Goal: Entertainment & Leisure: Browse casually

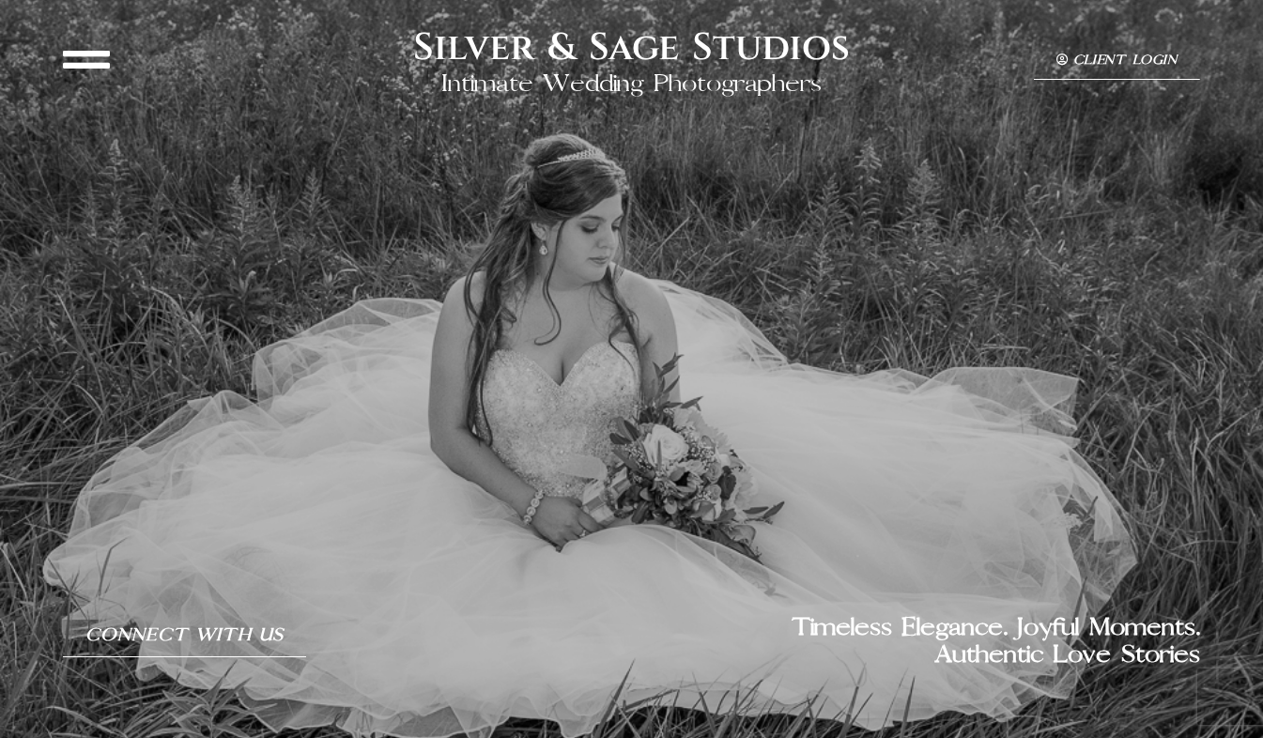
click at [78, 58] on icon at bounding box center [86, 59] width 47 height 47
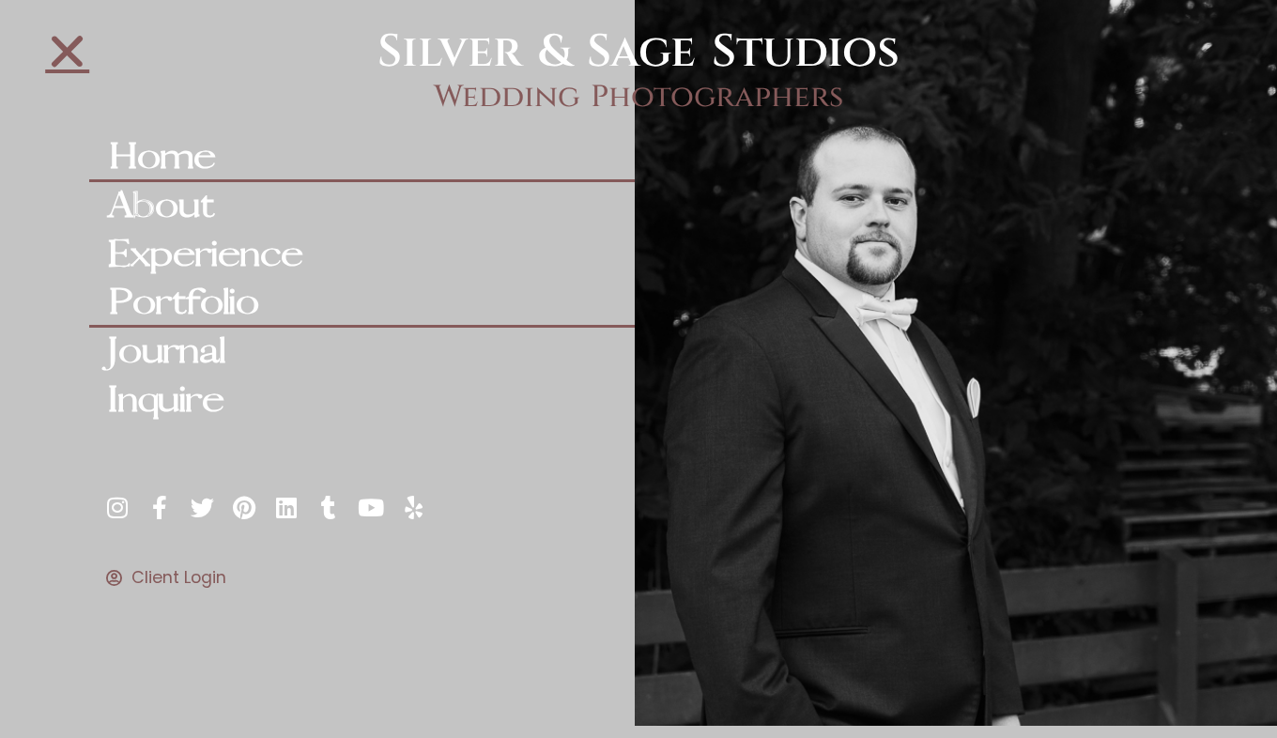
click at [213, 307] on link "Portfolio" at bounding box center [361, 303] width 545 height 49
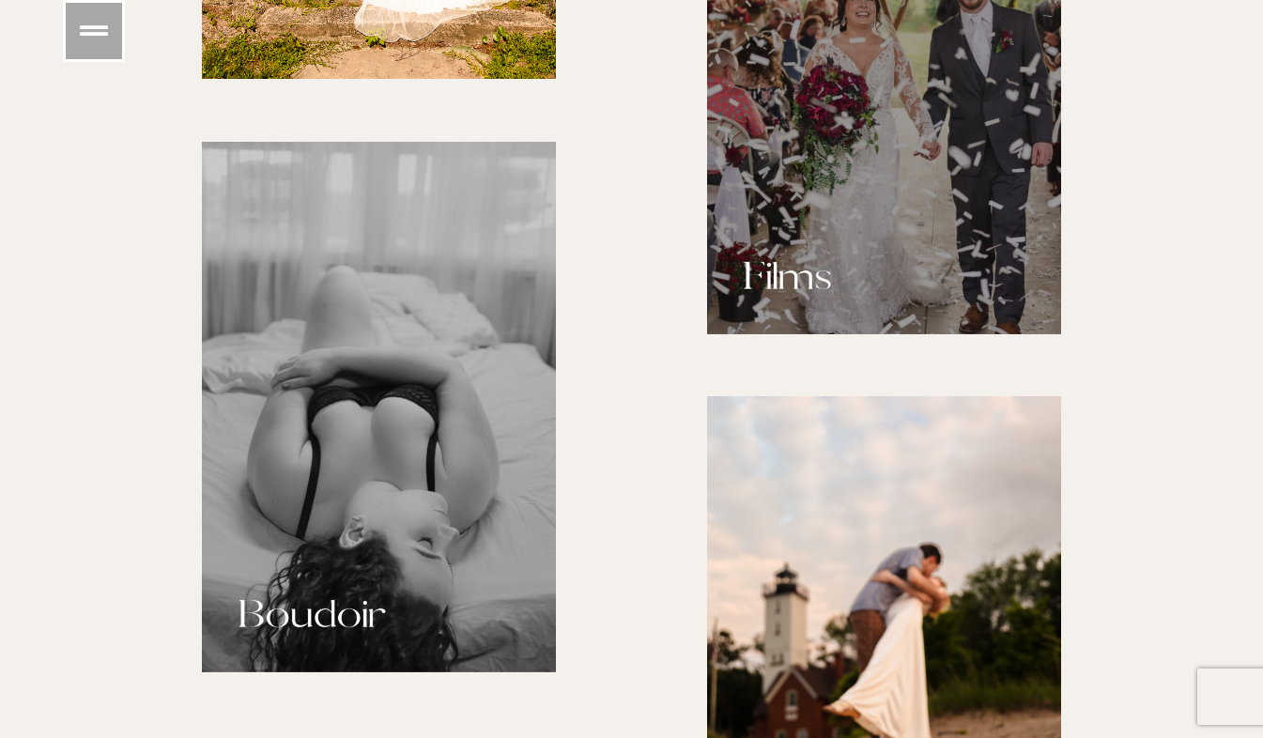
scroll to position [1820, 0]
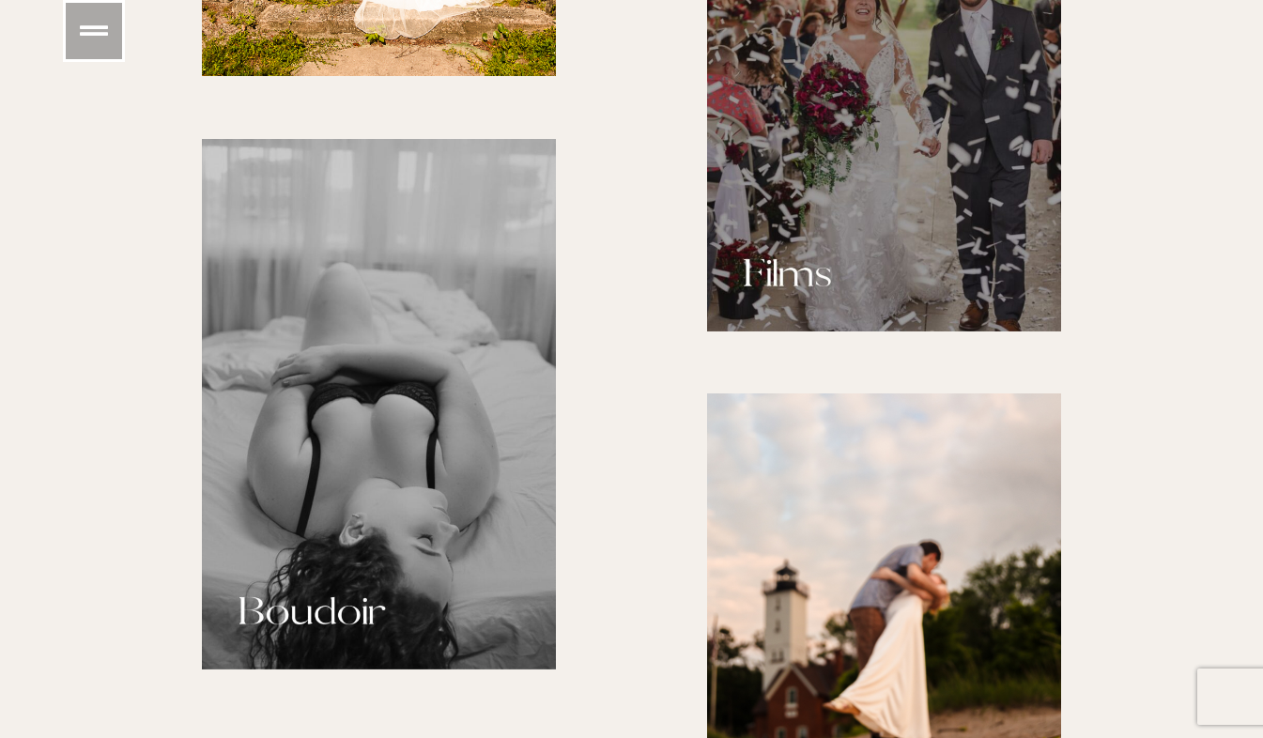
click at [878, 216] on img at bounding box center [884, 66] width 354 height 530
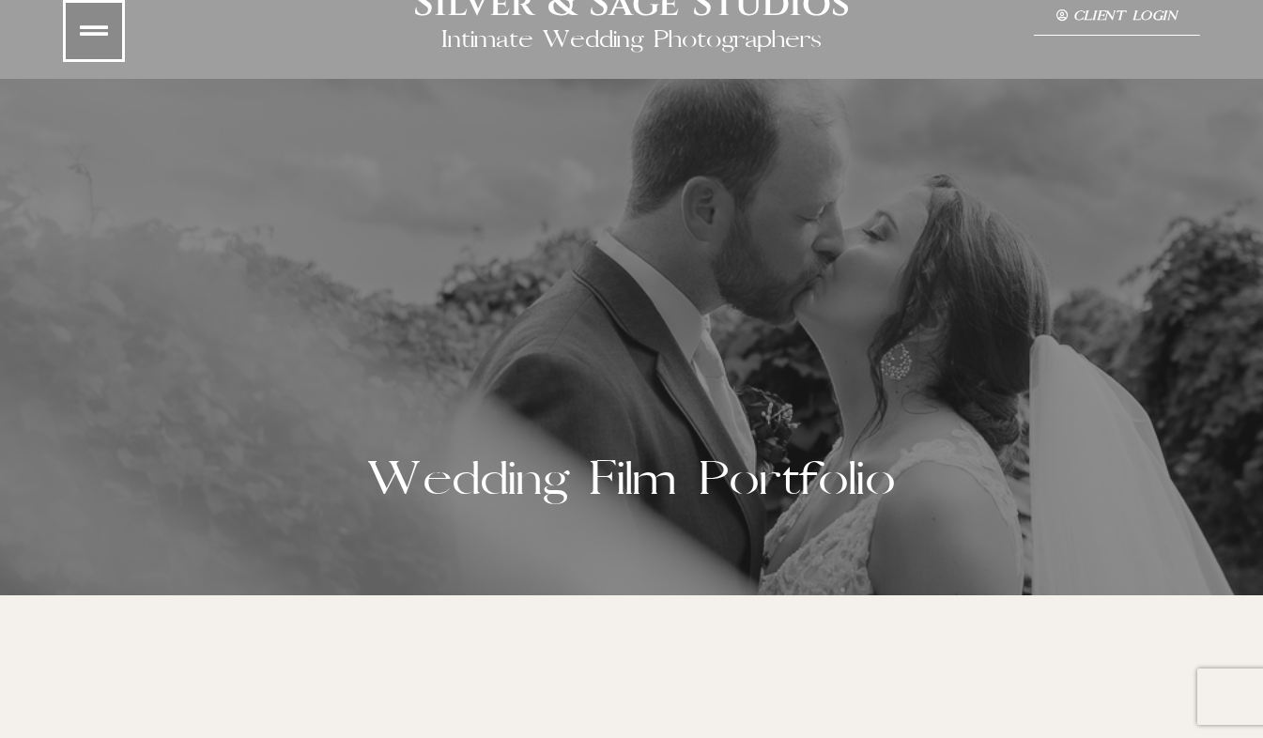
scroll to position [47, 0]
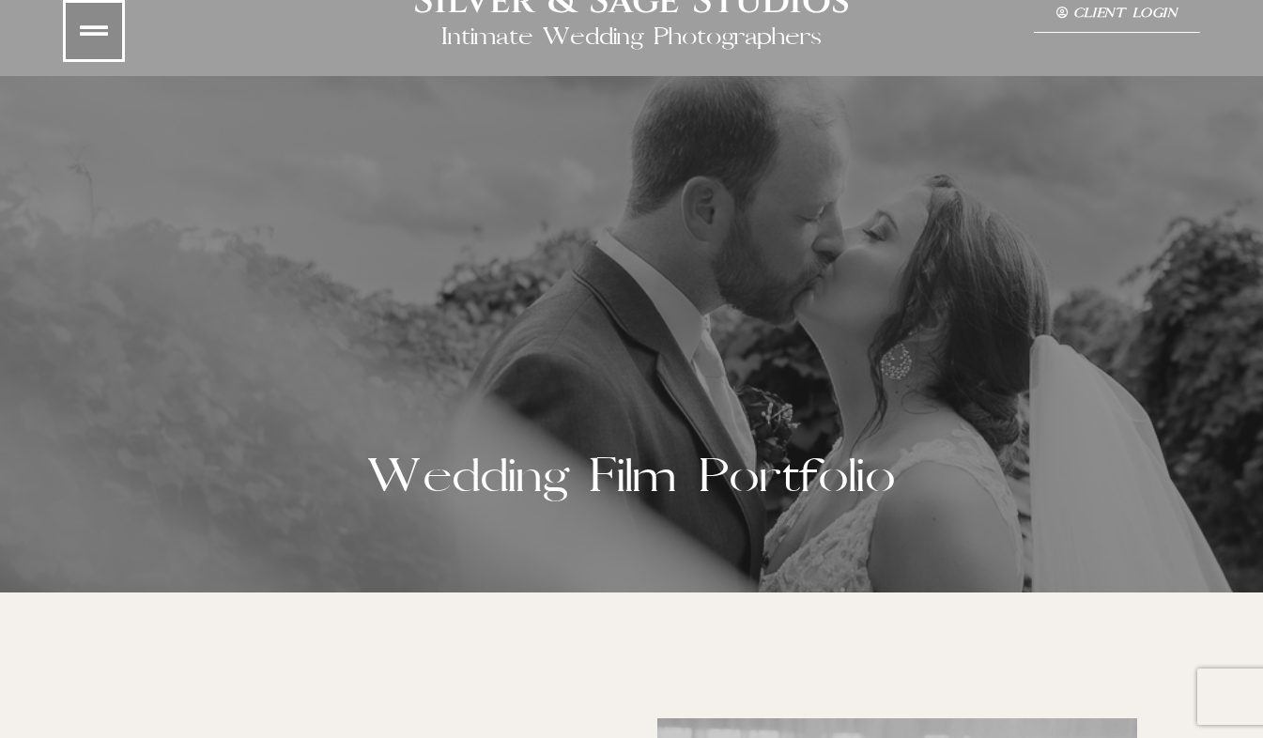
click at [1181, 375] on div "Wedding Film Portfolio" at bounding box center [631, 334] width 1263 height 516
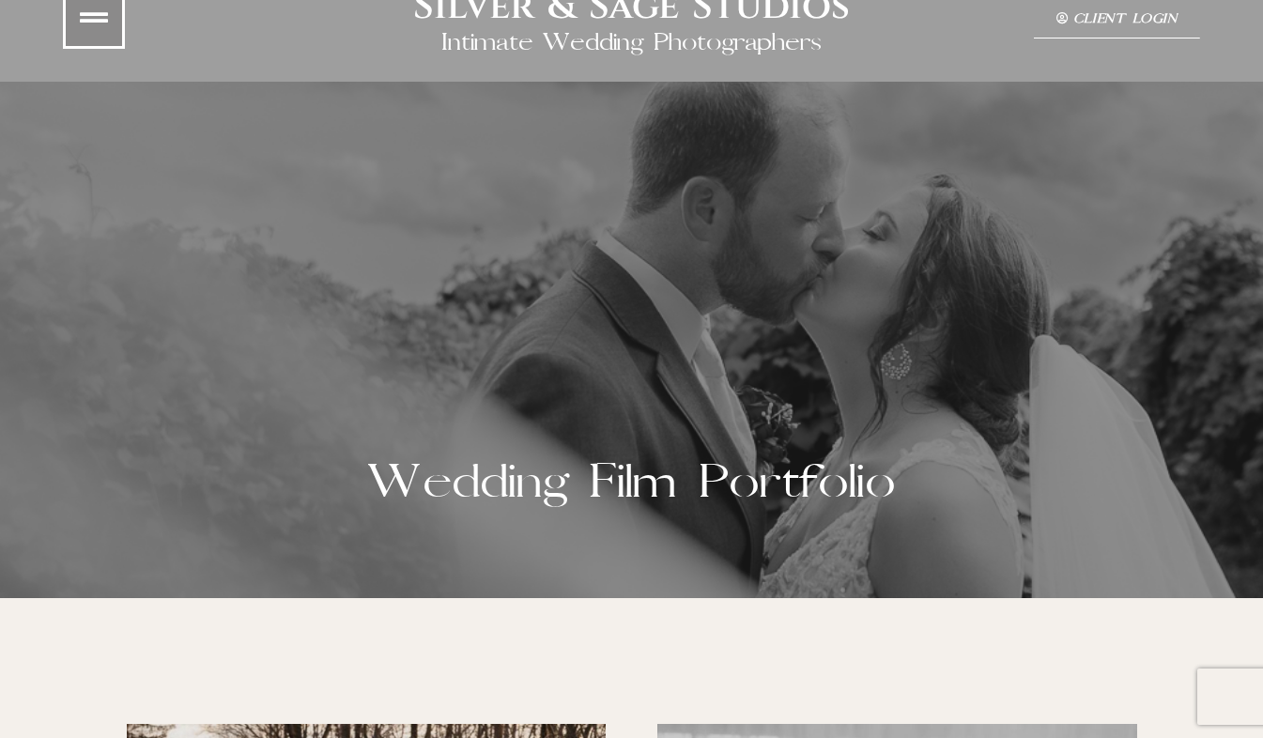
scroll to position [0, 0]
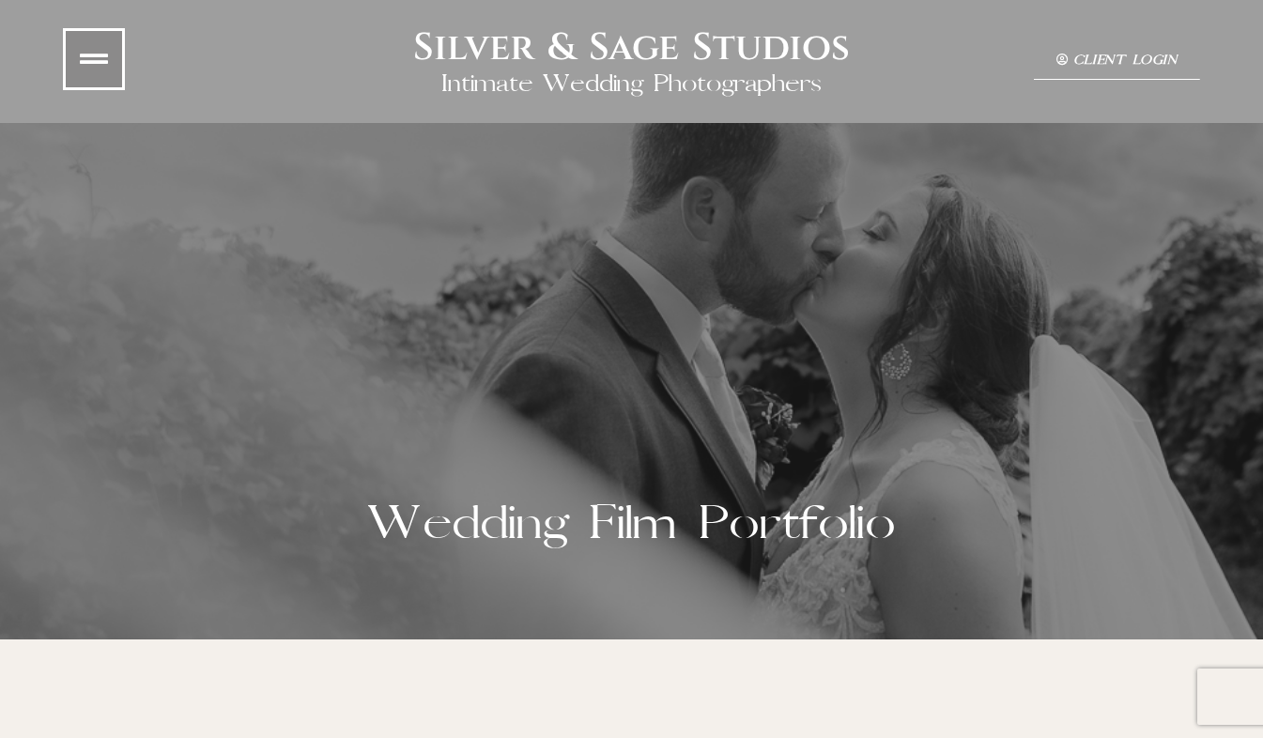
click at [804, 432] on div "Wedding Film Portfolio" at bounding box center [631, 381] width 1263 height 516
click at [617, 397] on div "Wedding Film Portfolio" at bounding box center [631, 381] width 1263 height 516
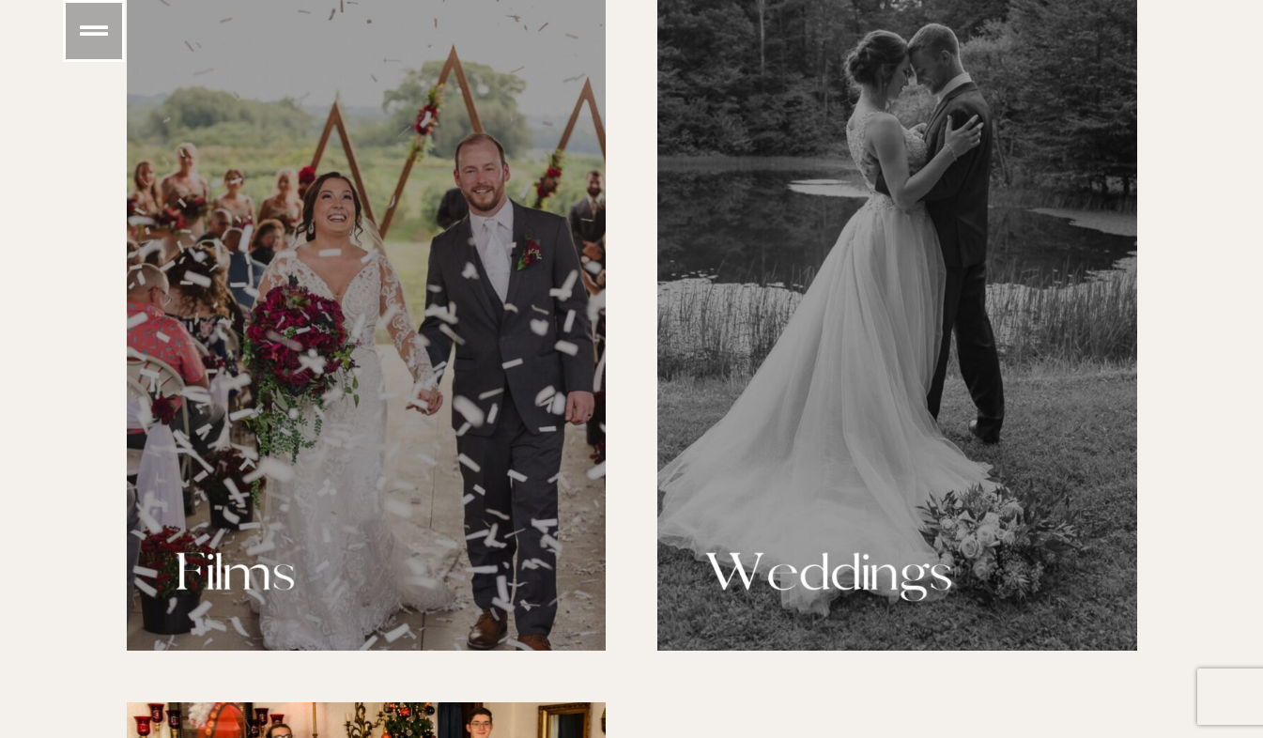
scroll to position [1616, 0]
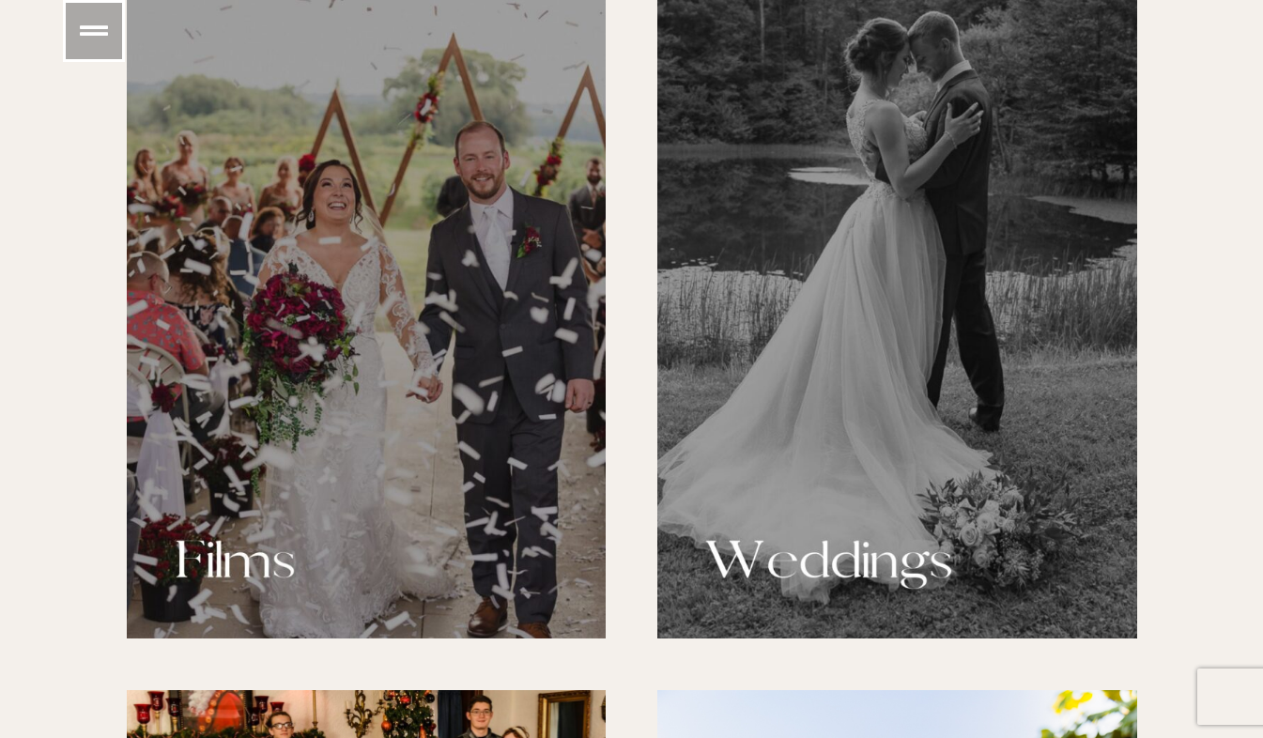
click at [963, 244] on div "Wedding Collections" at bounding box center [897, 279] width 480 height 718
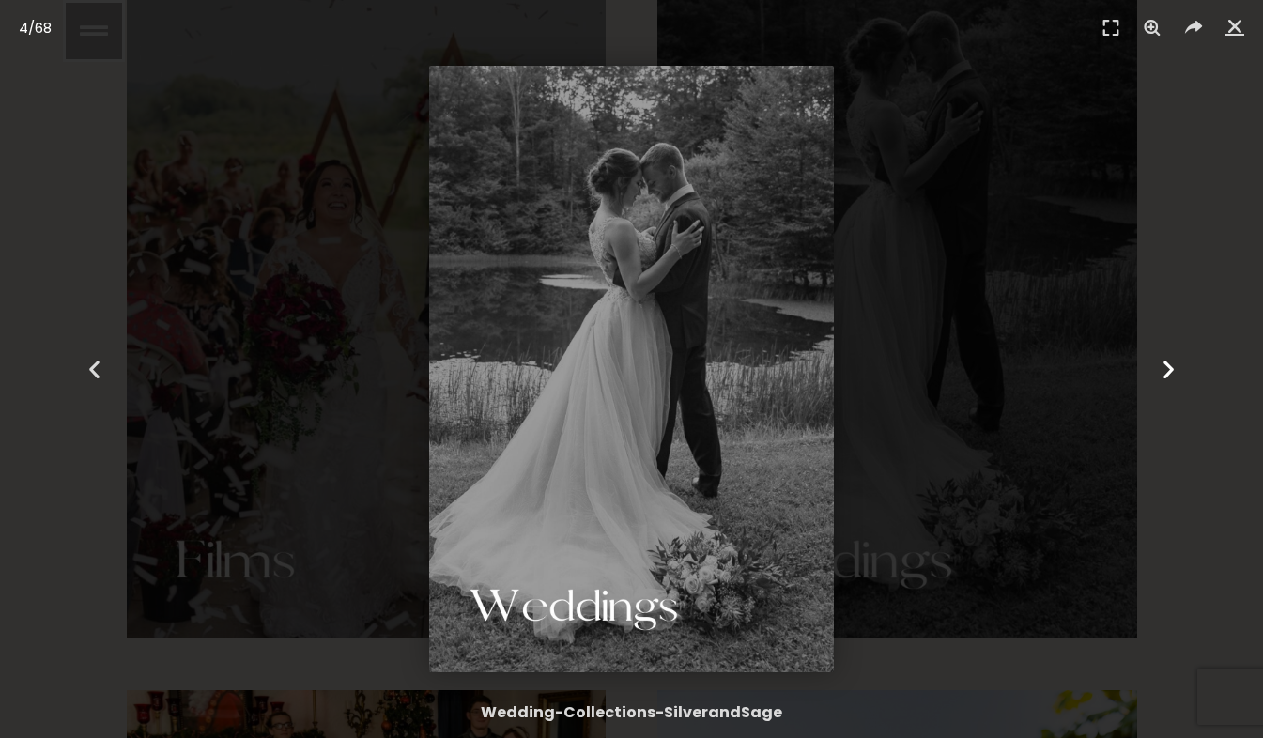
click at [1167, 389] on div "Next" at bounding box center [1168, 369] width 190 height 738
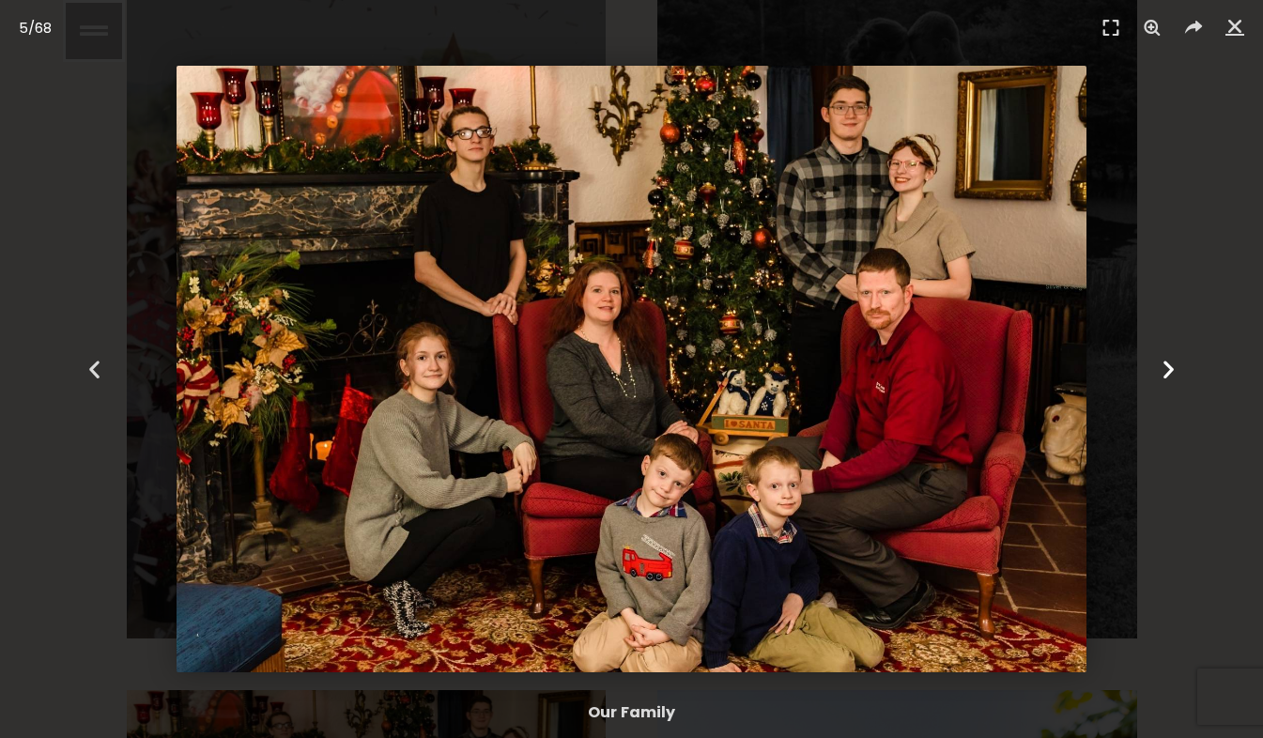
click at [1175, 393] on div "Next" at bounding box center [1168, 369] width 190 height 738
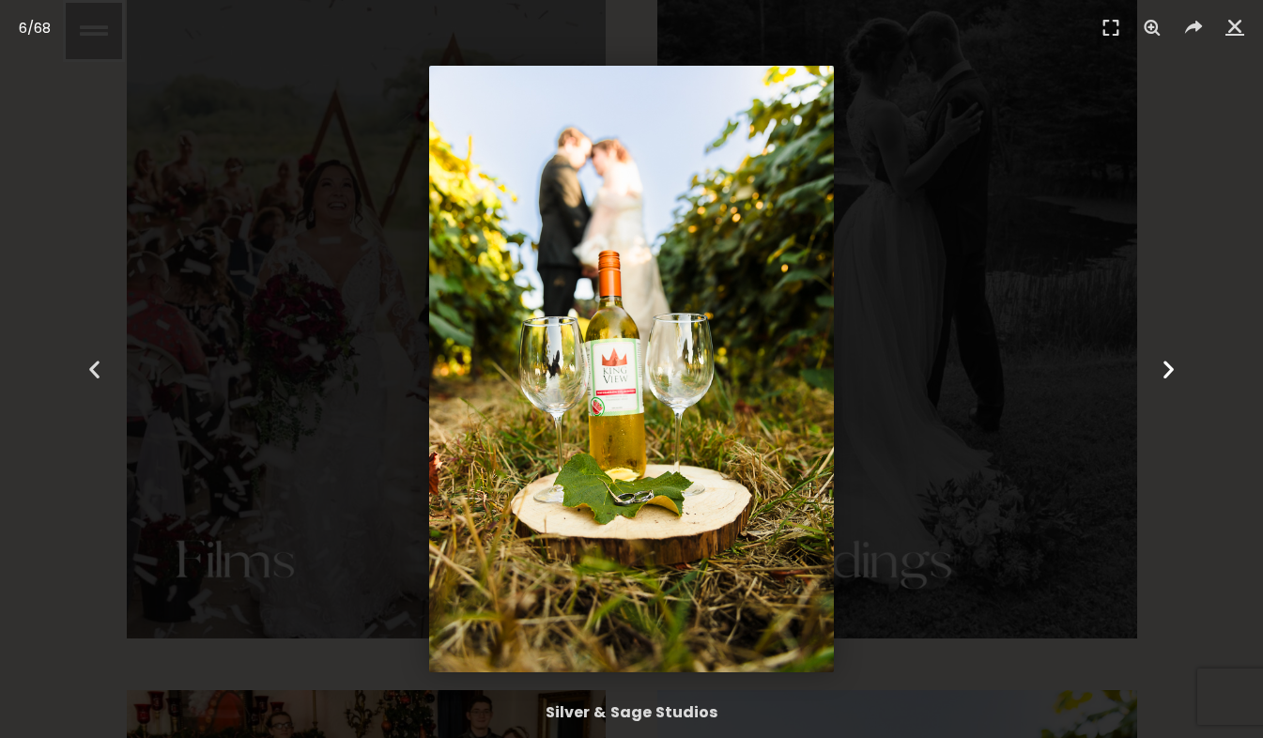
click at [1174, 384] on div "Next" at bounding box center [1168, 369] width 190 height 738
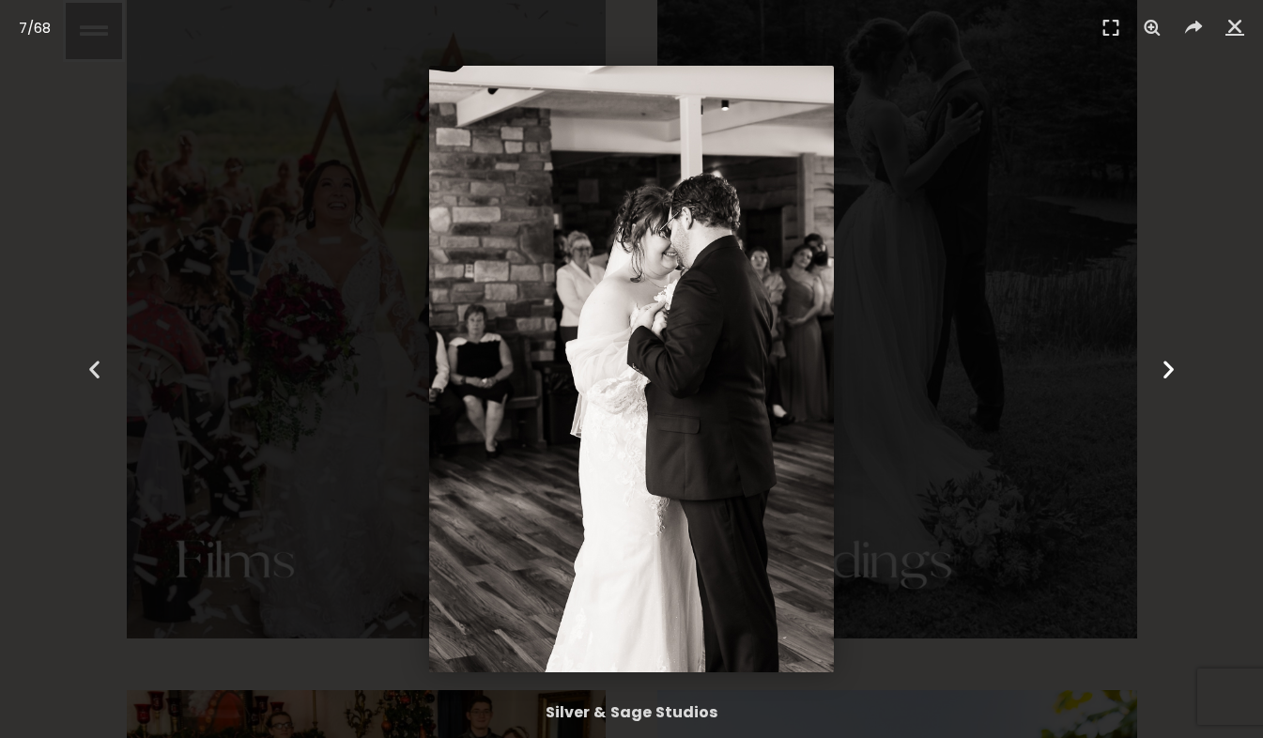
click at [1170, 389] on div "Next" at bounding box center [1168, 369] width 190 height 738
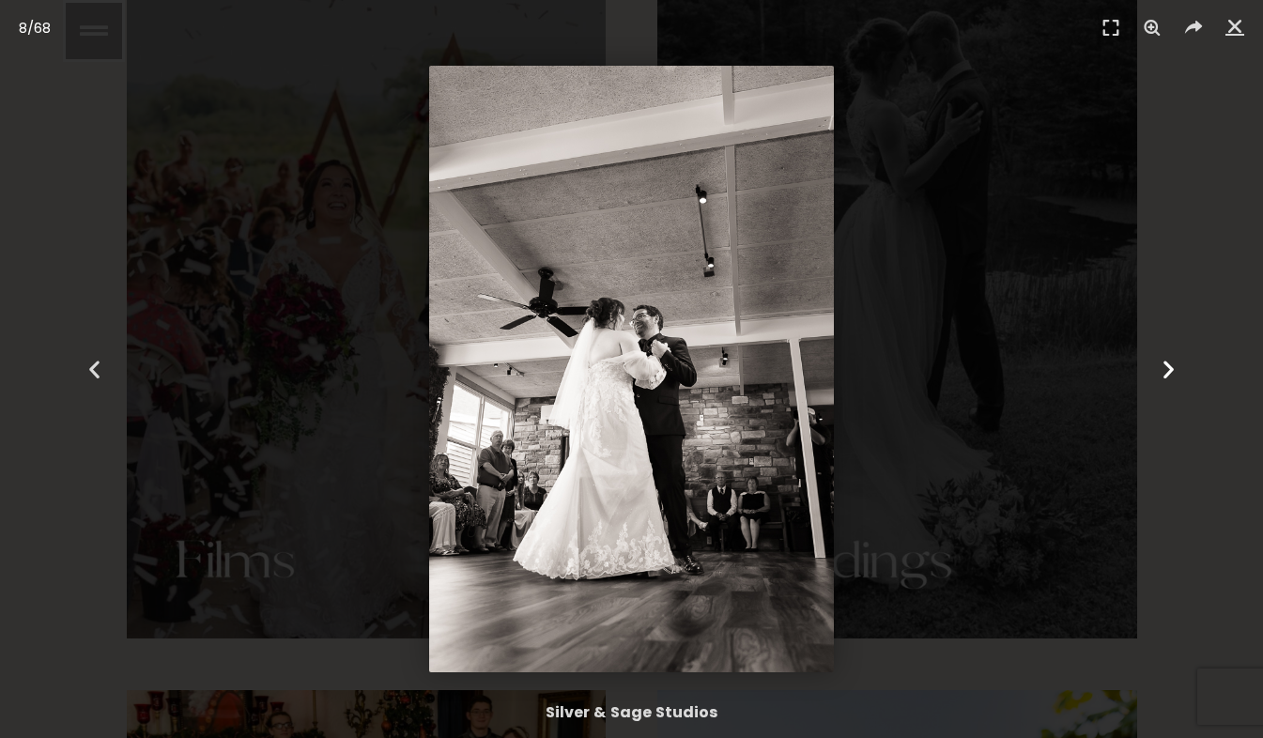
click at [1177, 380] on icon "Next slide" at bounding box center [1168, 369] width 23 height 23
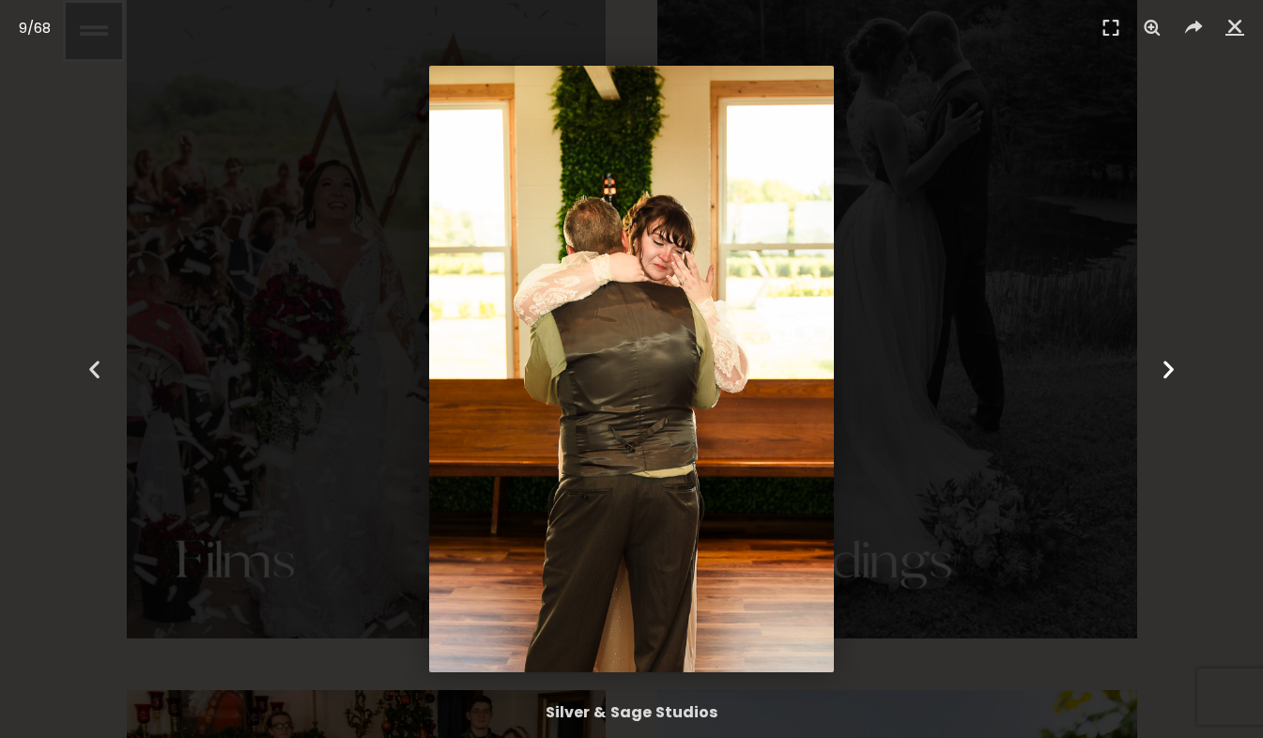
click at [1179, 382] on div "Next" at bounding box center [1168, 369] width 190 height 738
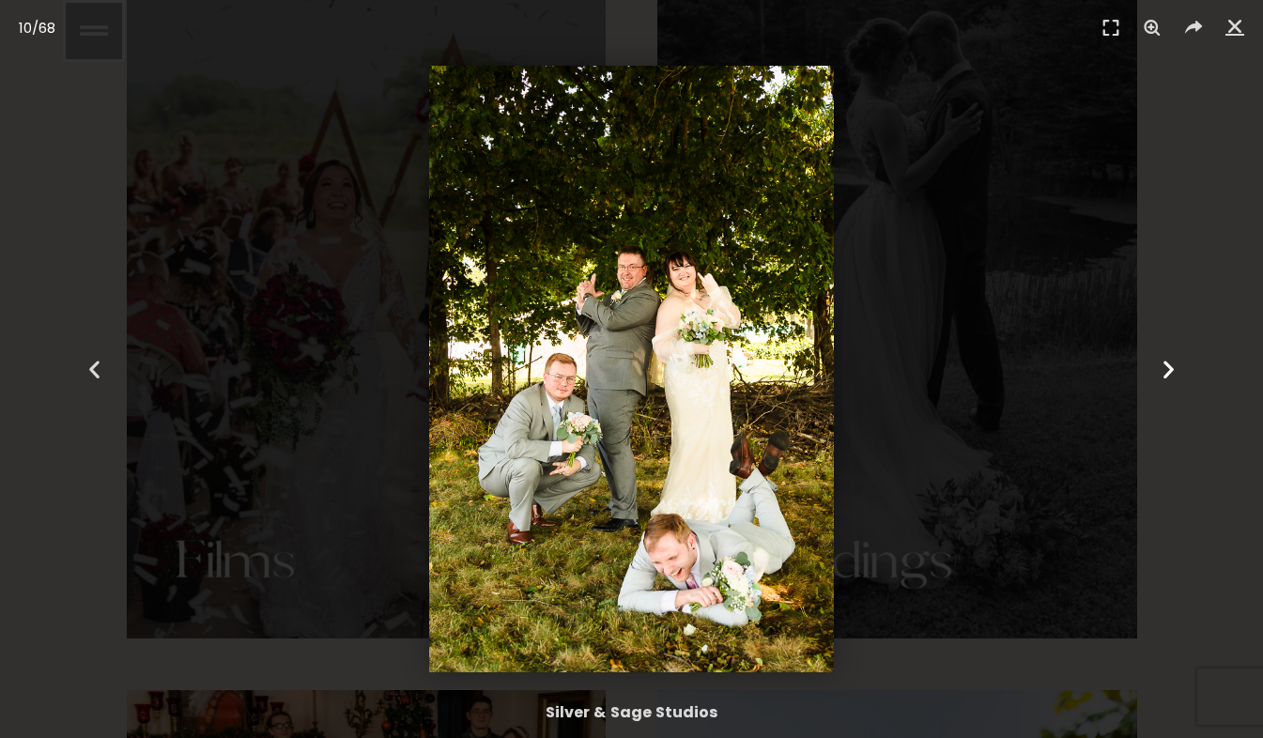
click at [1171, 392] on div "Next" at bounding box center [1168, 369] width 190 height 738
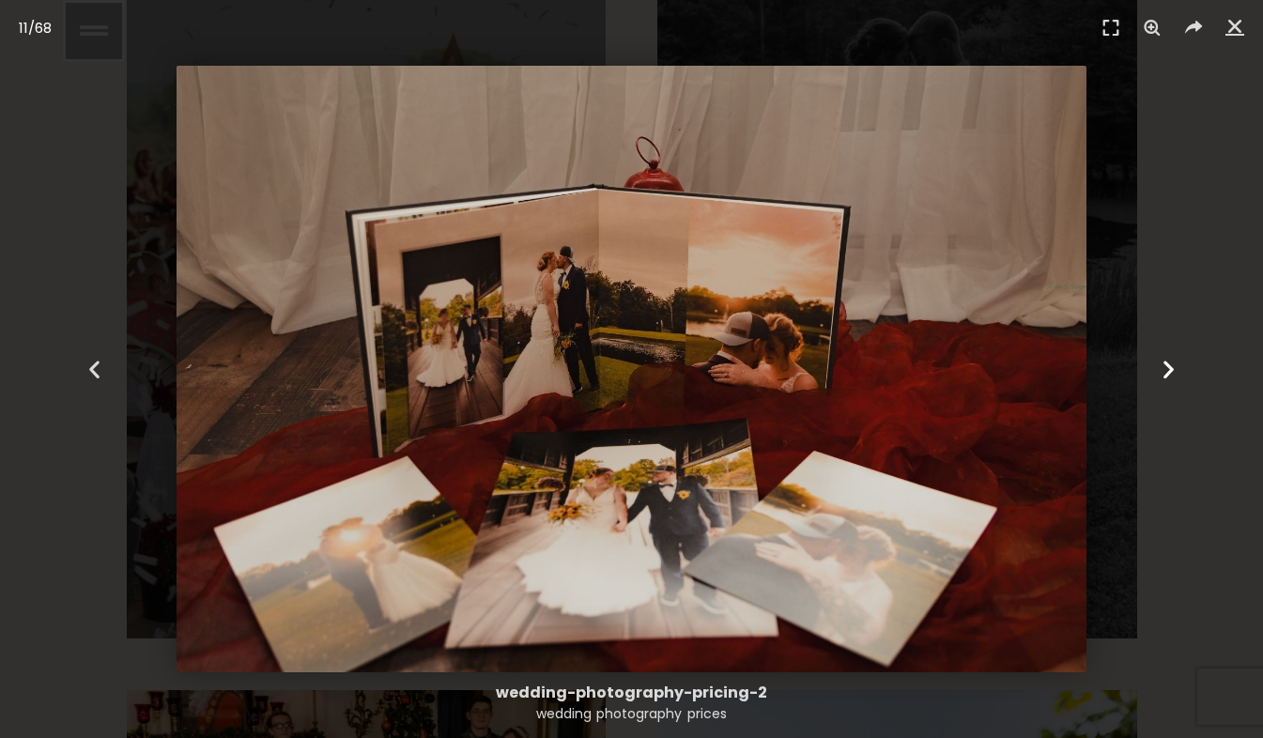
click at [1171, 382] on div "Next" at bounding box center [1168, 369] width 190 height 738
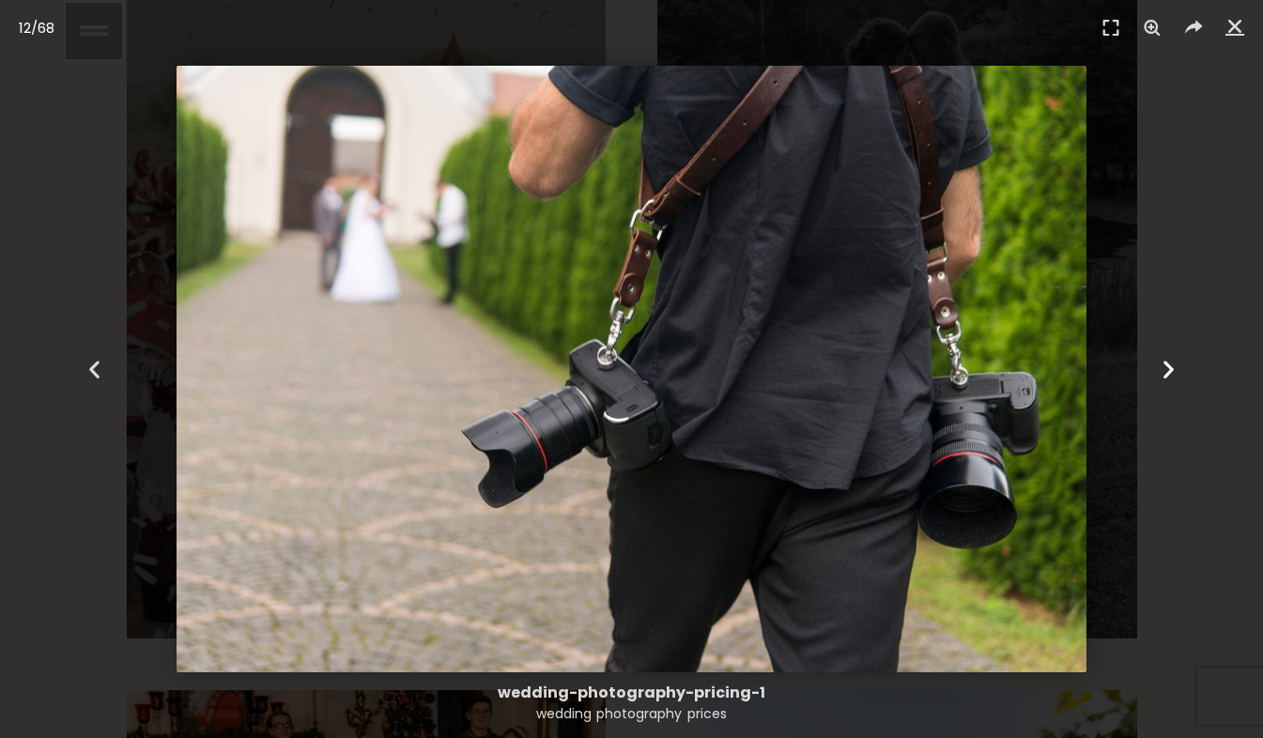
click at [1165, 387] on div "Next" at bounding box center [1168, 369] width 190 height 738
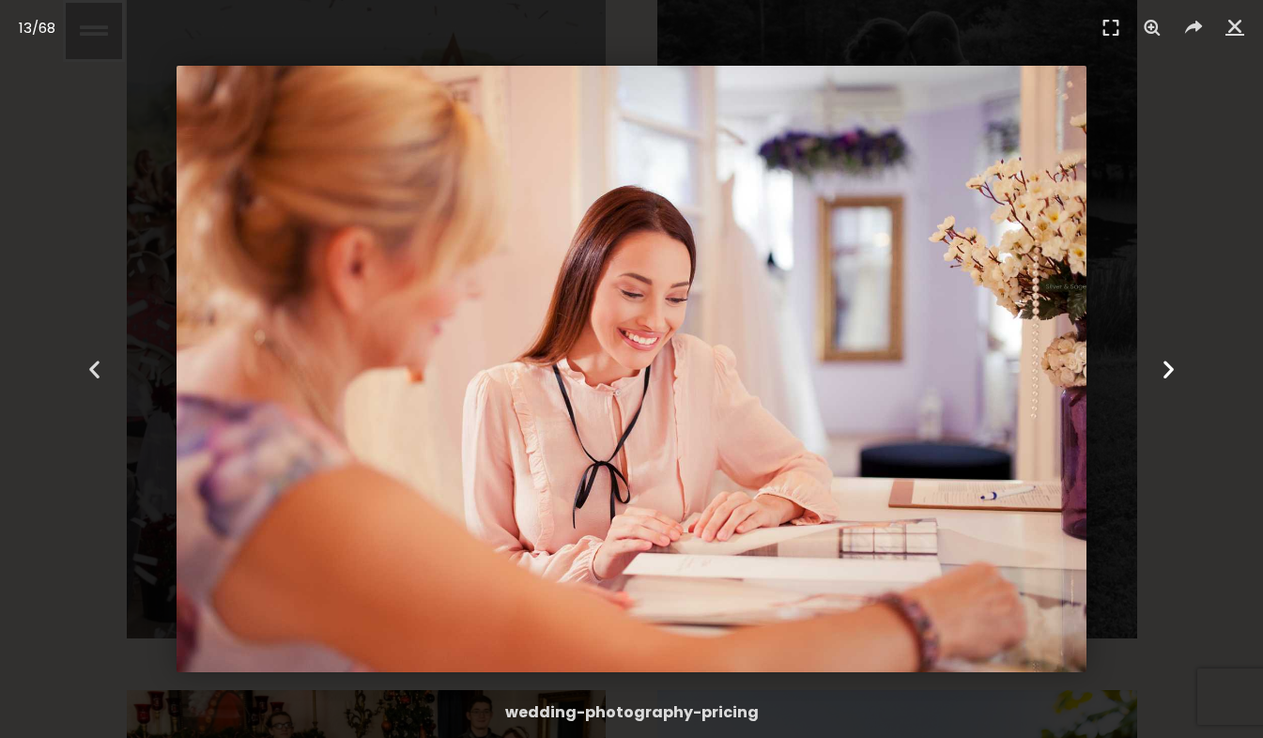
click at [1168, 377] on icon "Next slide" at bounding box center [1168, 369] width 23 height 23
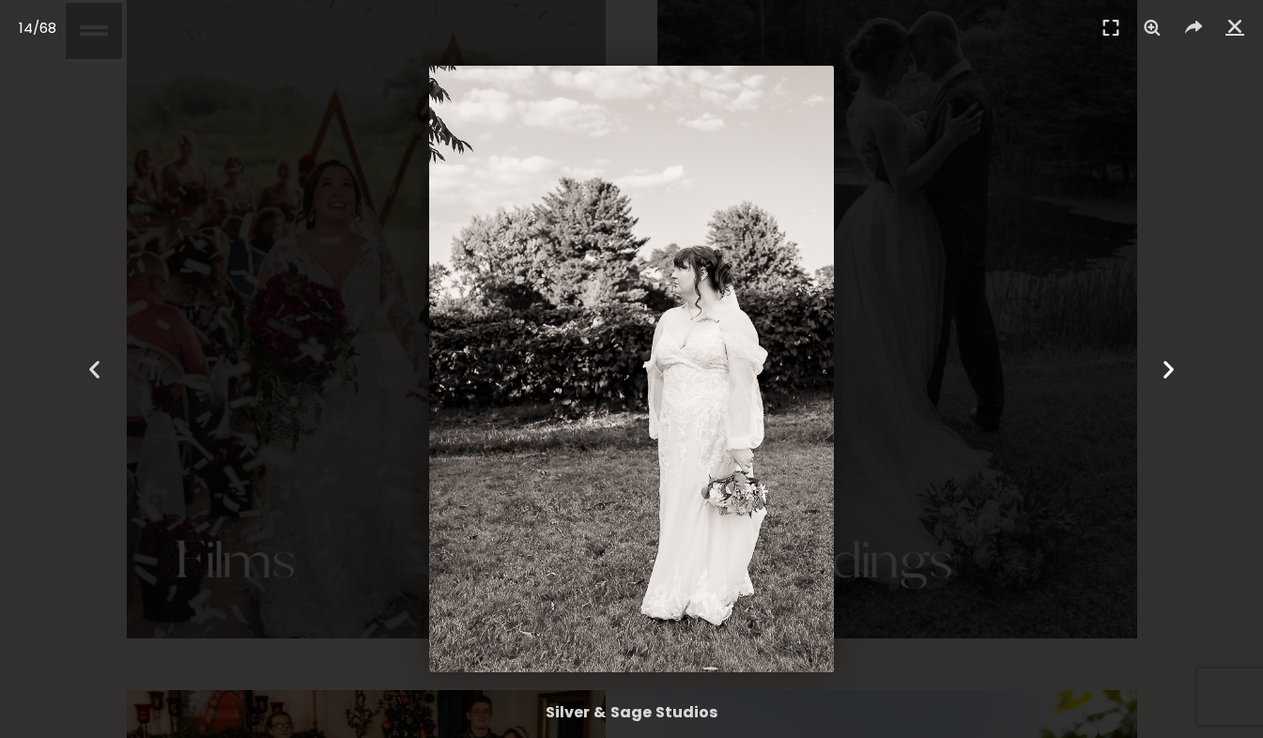
click at [1168, 376] on icon "Next slide" at bounding box center [1168, 369] width 23 height 23
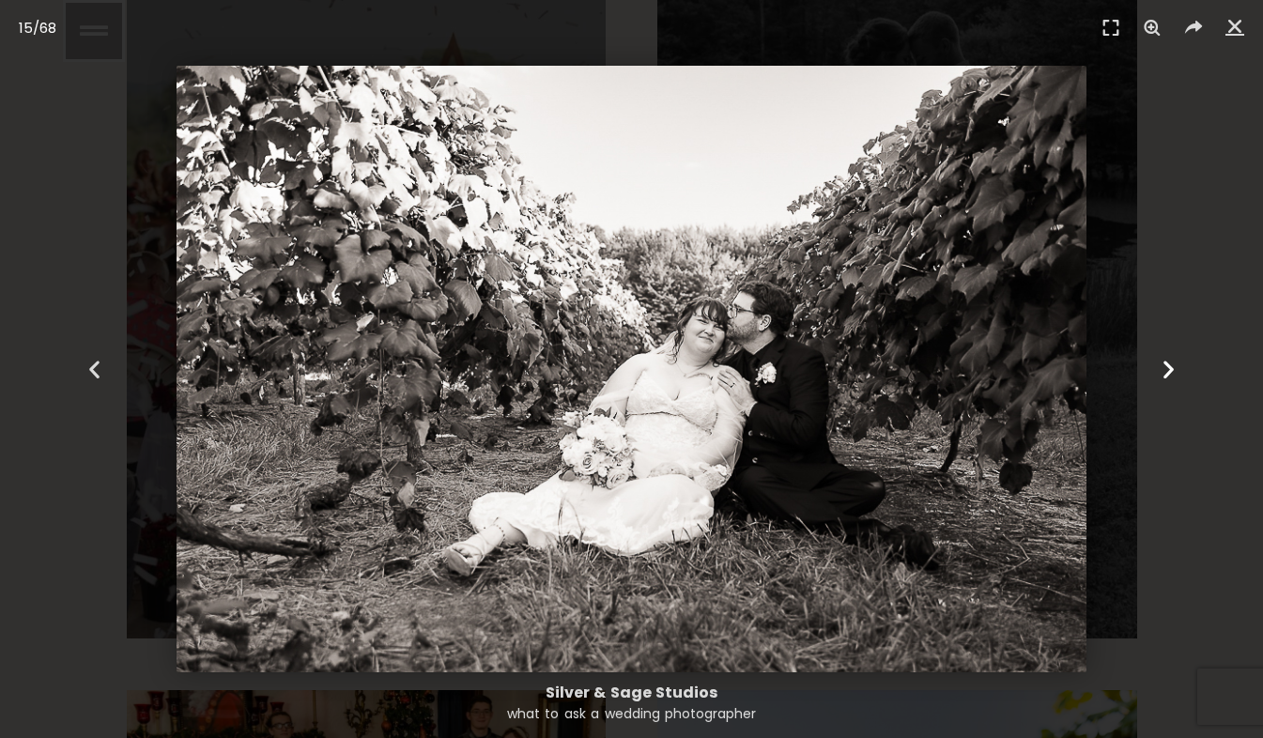
click at [1174, 373] on icon "Next slide" at bounding box center [1168, 369] width 23 height 23
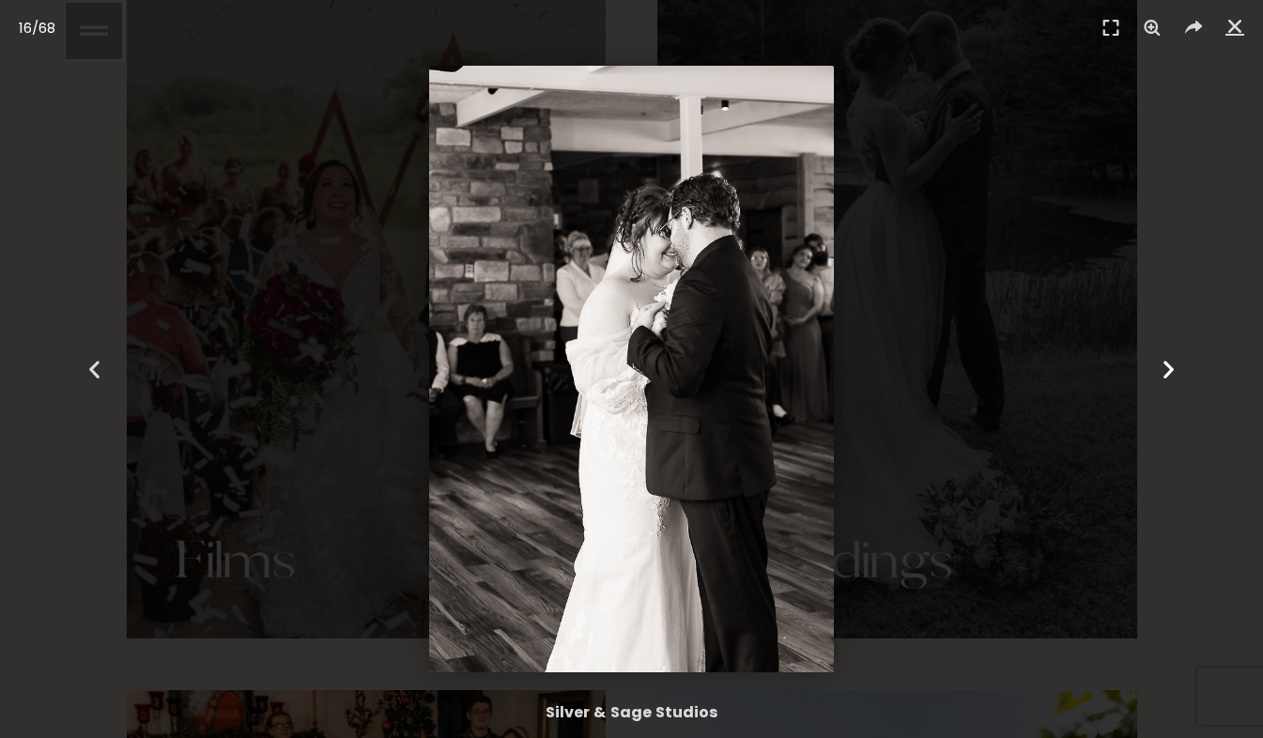
click at [1166, 388] on div "Next" at bounding box center [1168, 369] width 190 height 738
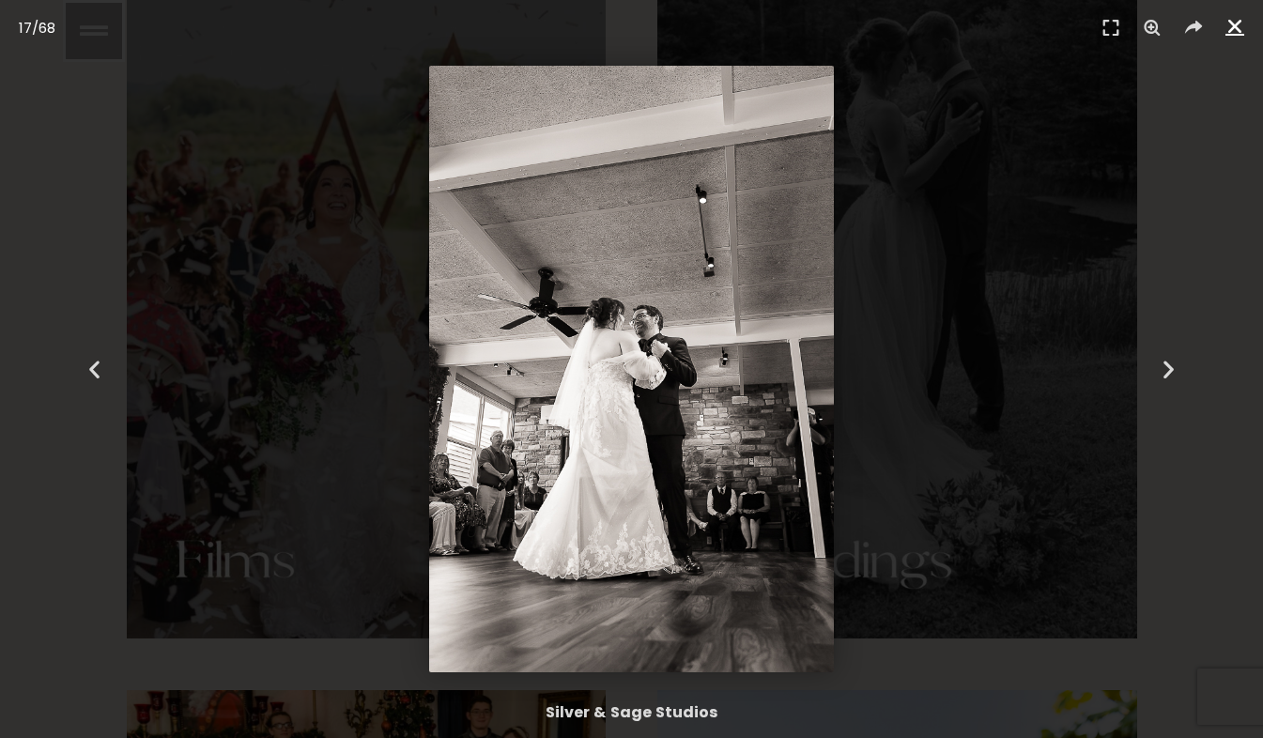
click at [1239, 37] on link "Close (Esc)" at bounding box center [1235, 26] width 28 height 28
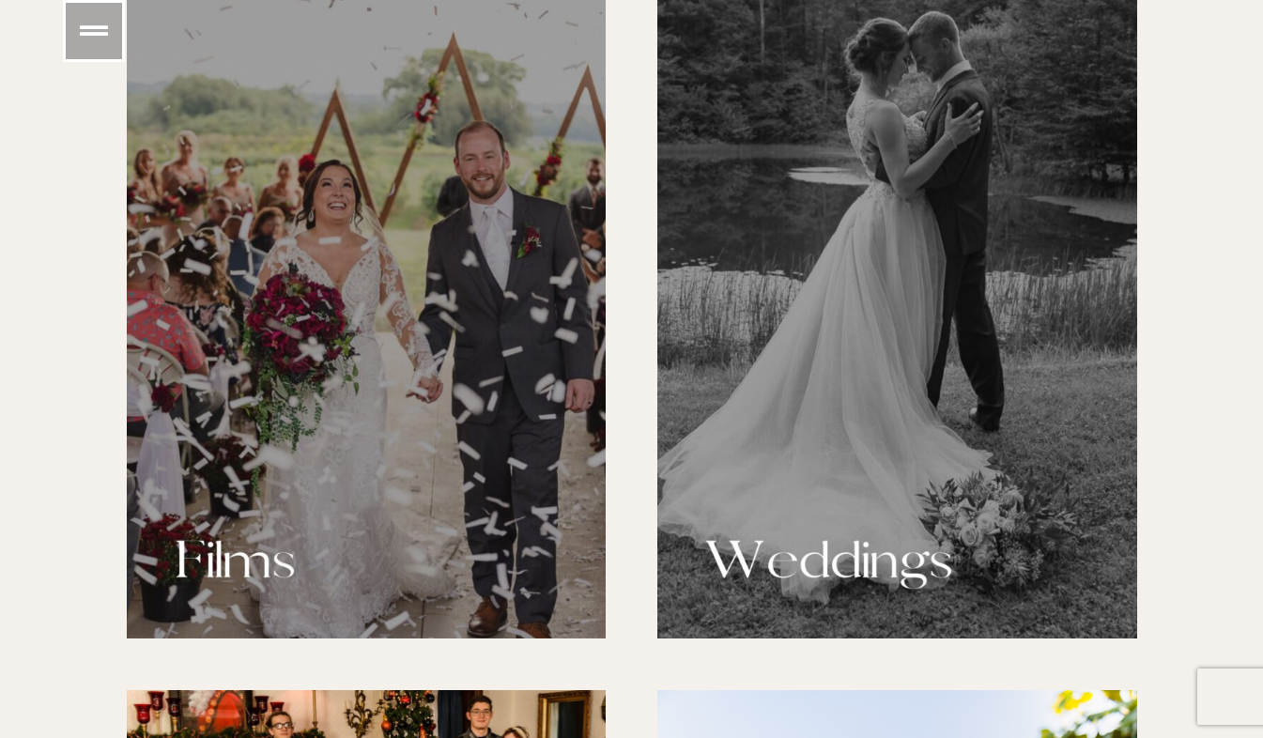
click at [964, 321] on div "Wedding Collections" at bounding box center [897, 279] width 480 height 718
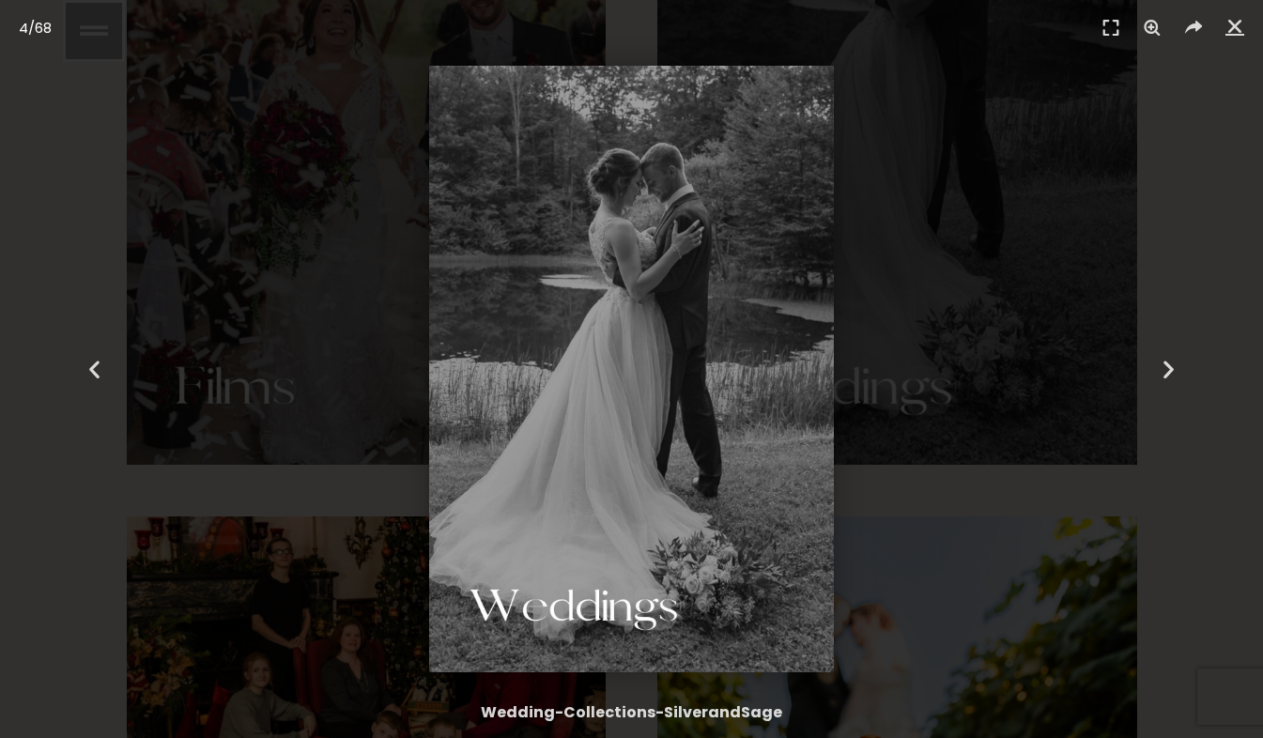
scroll to position [1796, 0]
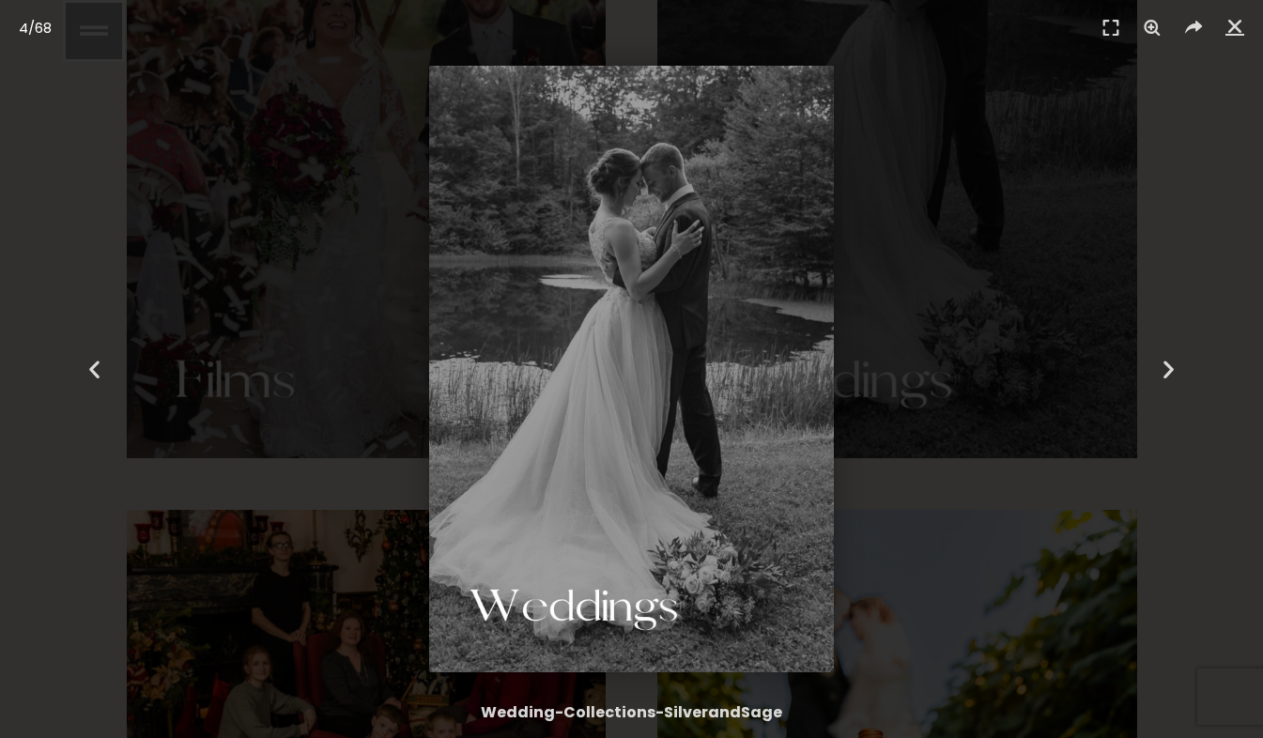
click at [745, 705] on div "Wedding-Collections-SilverandSage" at bounding box center [631, 712] width 1225 height 23
click at [639, 313] on img "4 / 68" at bounding box center [631, 369] width 405 height 607
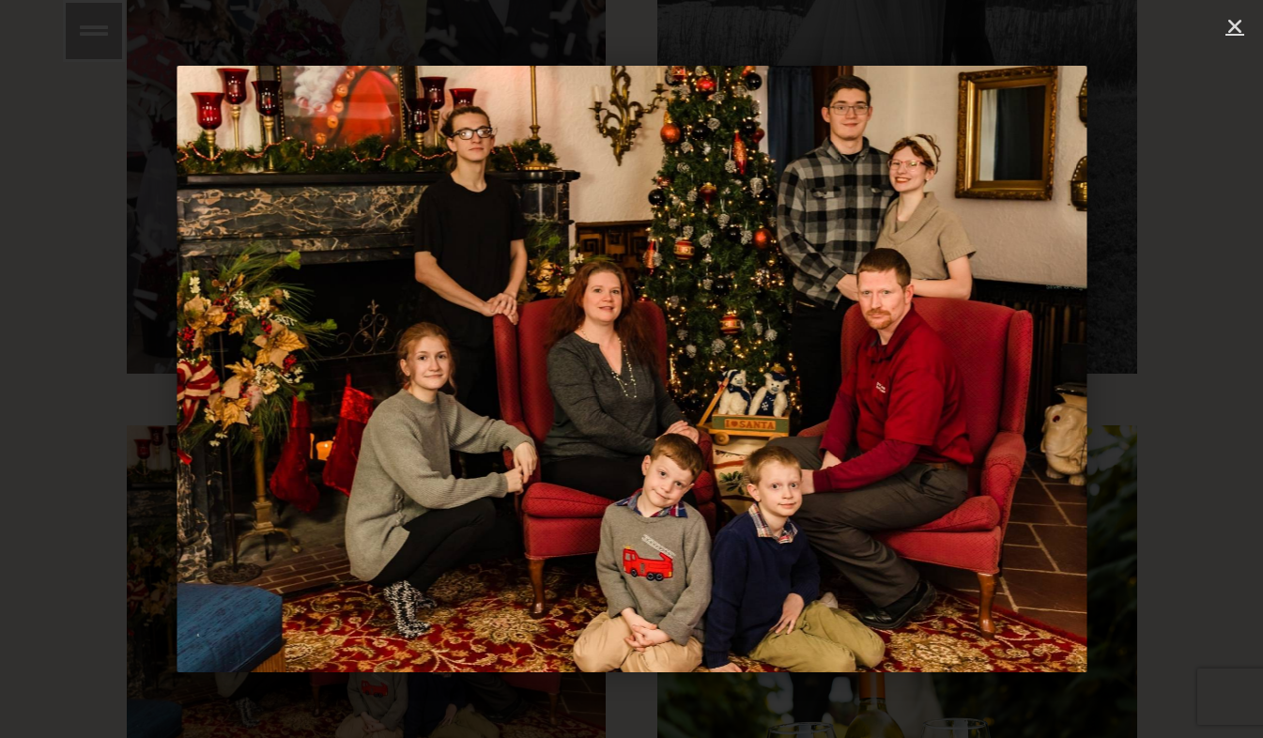
scroll to position [1882, 0]
click at [1236, 38] on link "Close (Esc)" at bounding box center [1235, 26] width 28 height 28
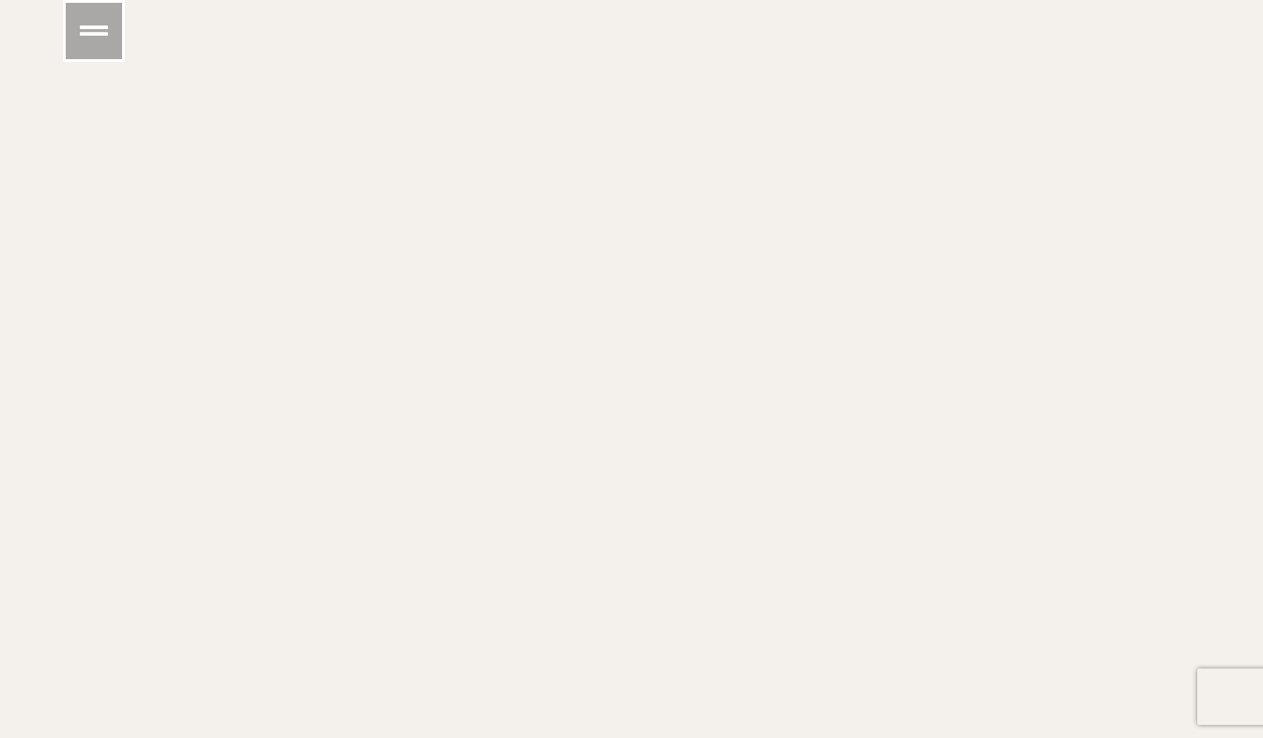
scroll to position [14989, 0]
